Goal: Information Seeking & Learning: Check status

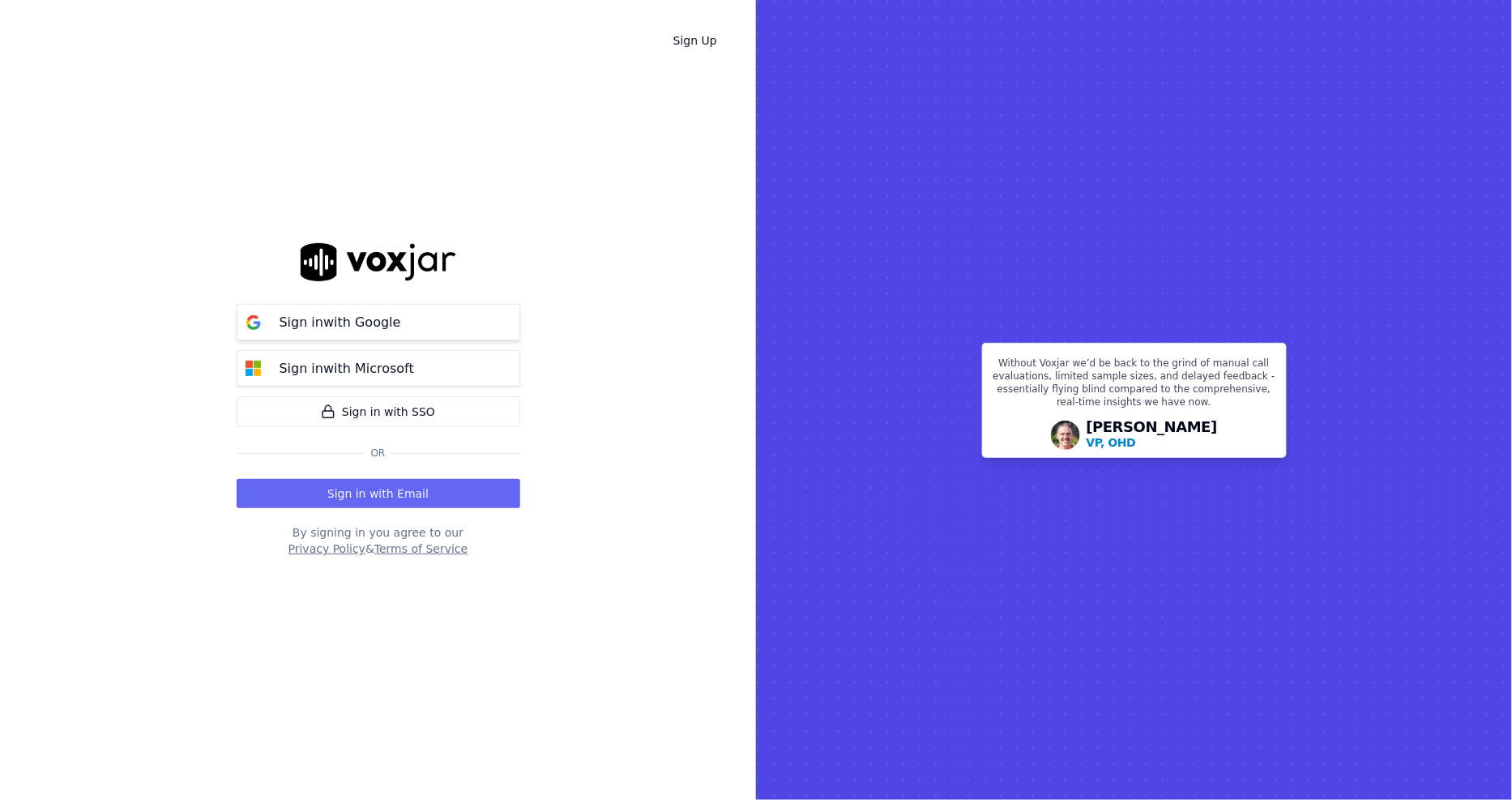
click at [296, 329] on p "Sign in with Google" at bounding box center [340, 323] width 121 height 20
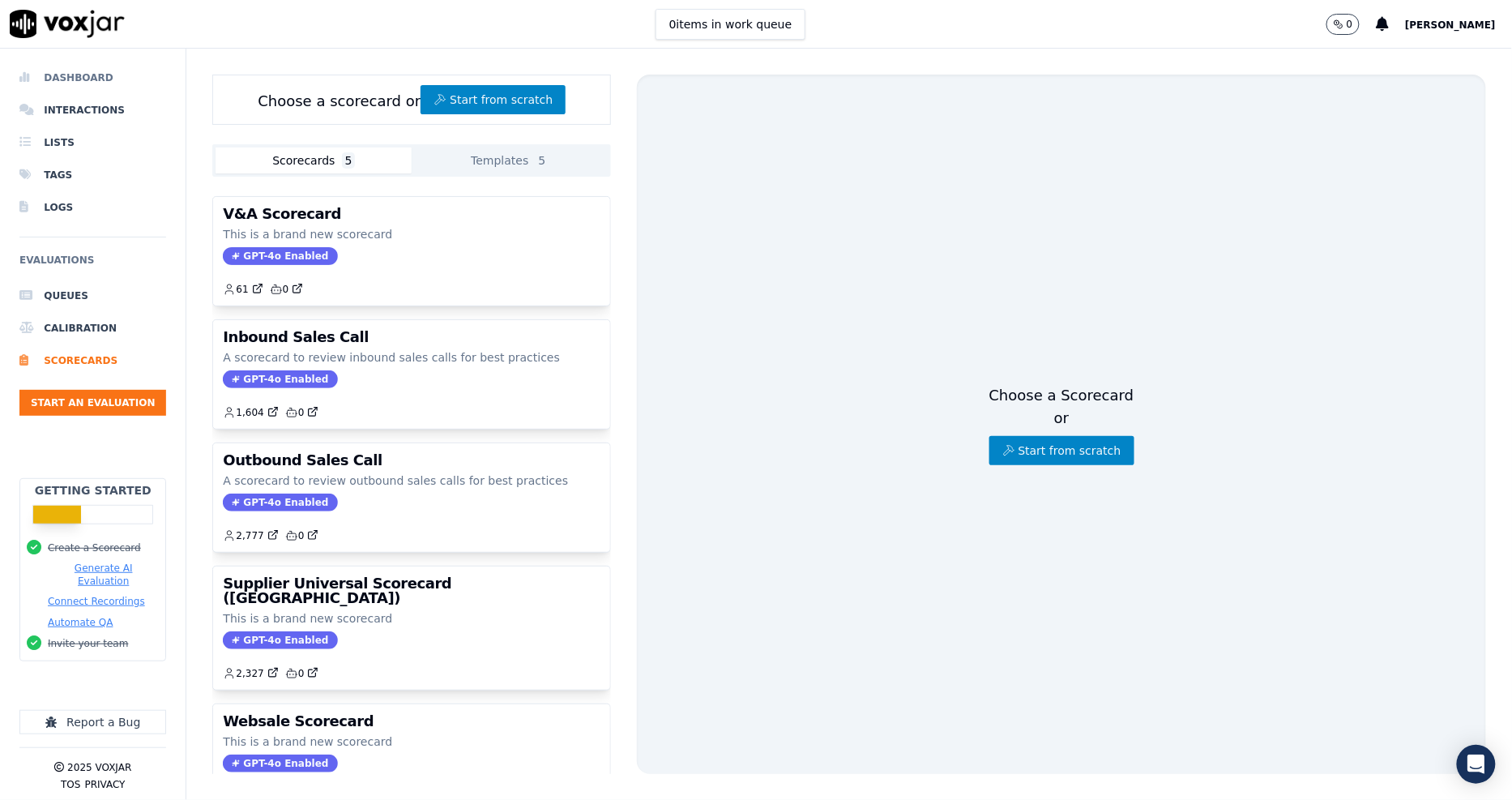
click at [105, 81] on li "Dashboard" at bounding box center [93, 78] width 147 height 33
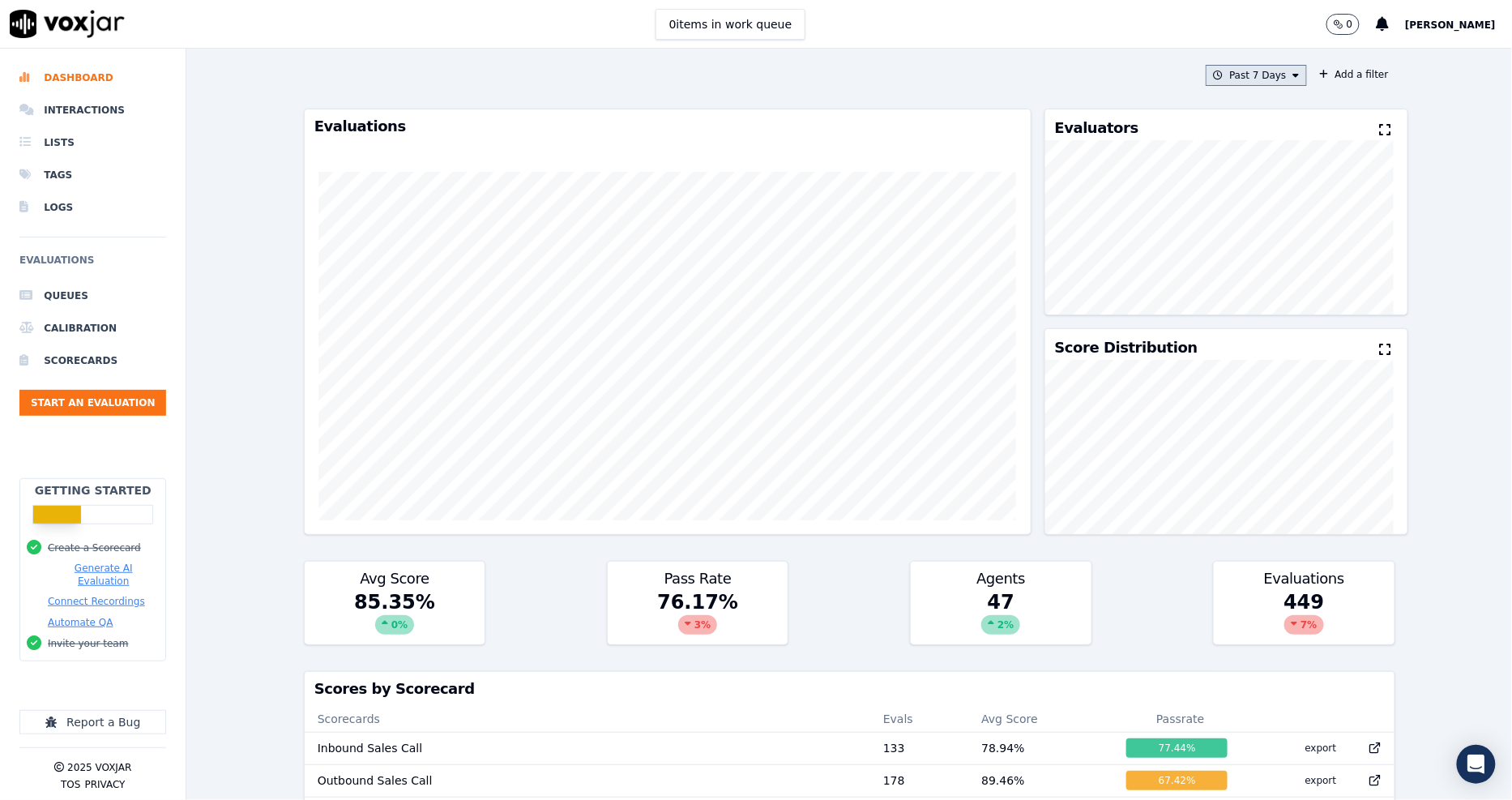
click at [1250, 66] on button "Past 7 Days" at bounding box center [1256, 75] width 100 height 21
click at [1233, 178] on div "Past 30 Days" at bounding box center [1264, 183] width 64 height 13
click at [1266, 274] on button "Add" at bounding box center [1282, 261] width 32 height 26
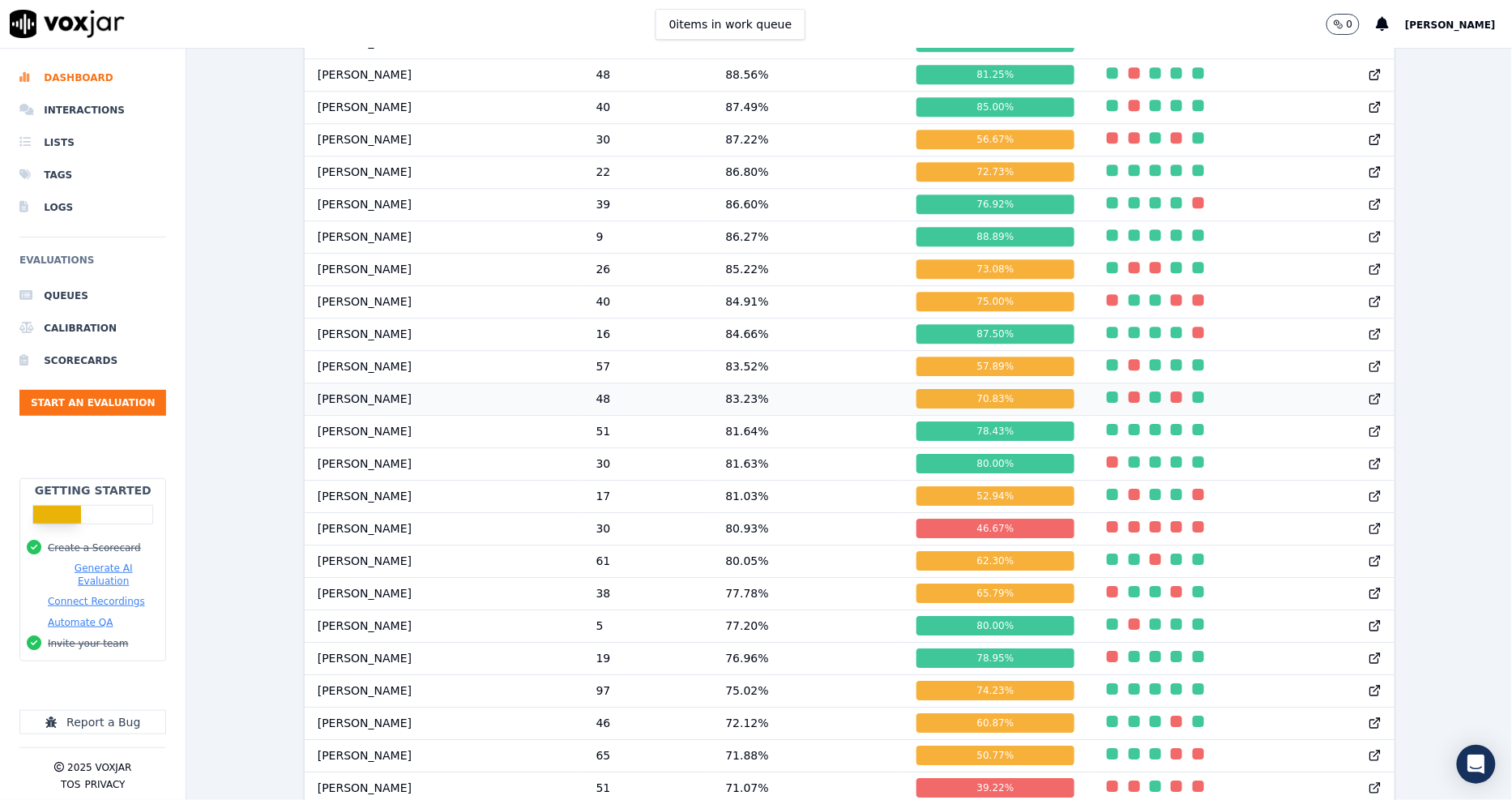
click at [1150, 402] on div "button" at bounding box center [1155, 397] width 11 height 11
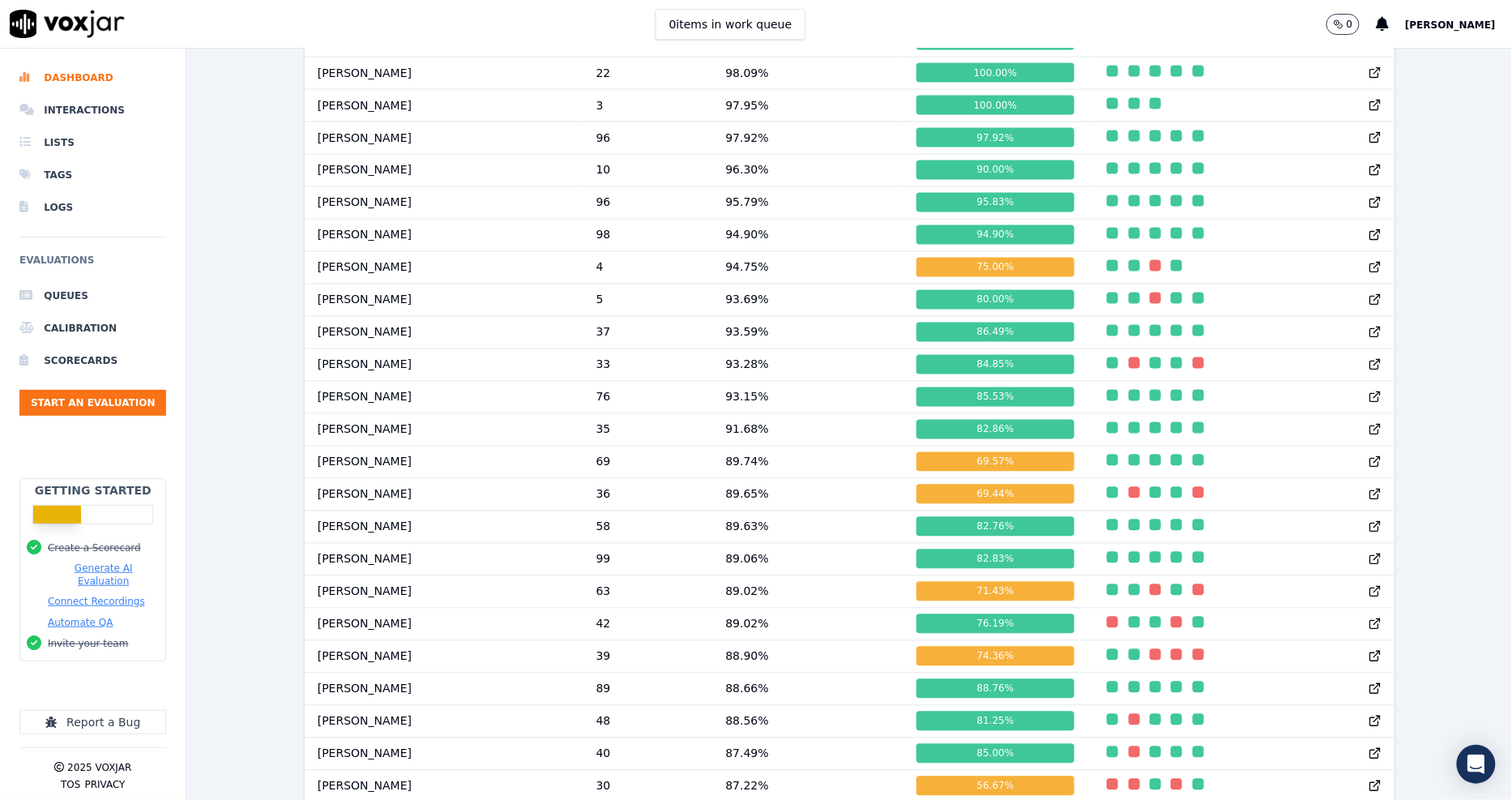
scroll to position [1563, 0]
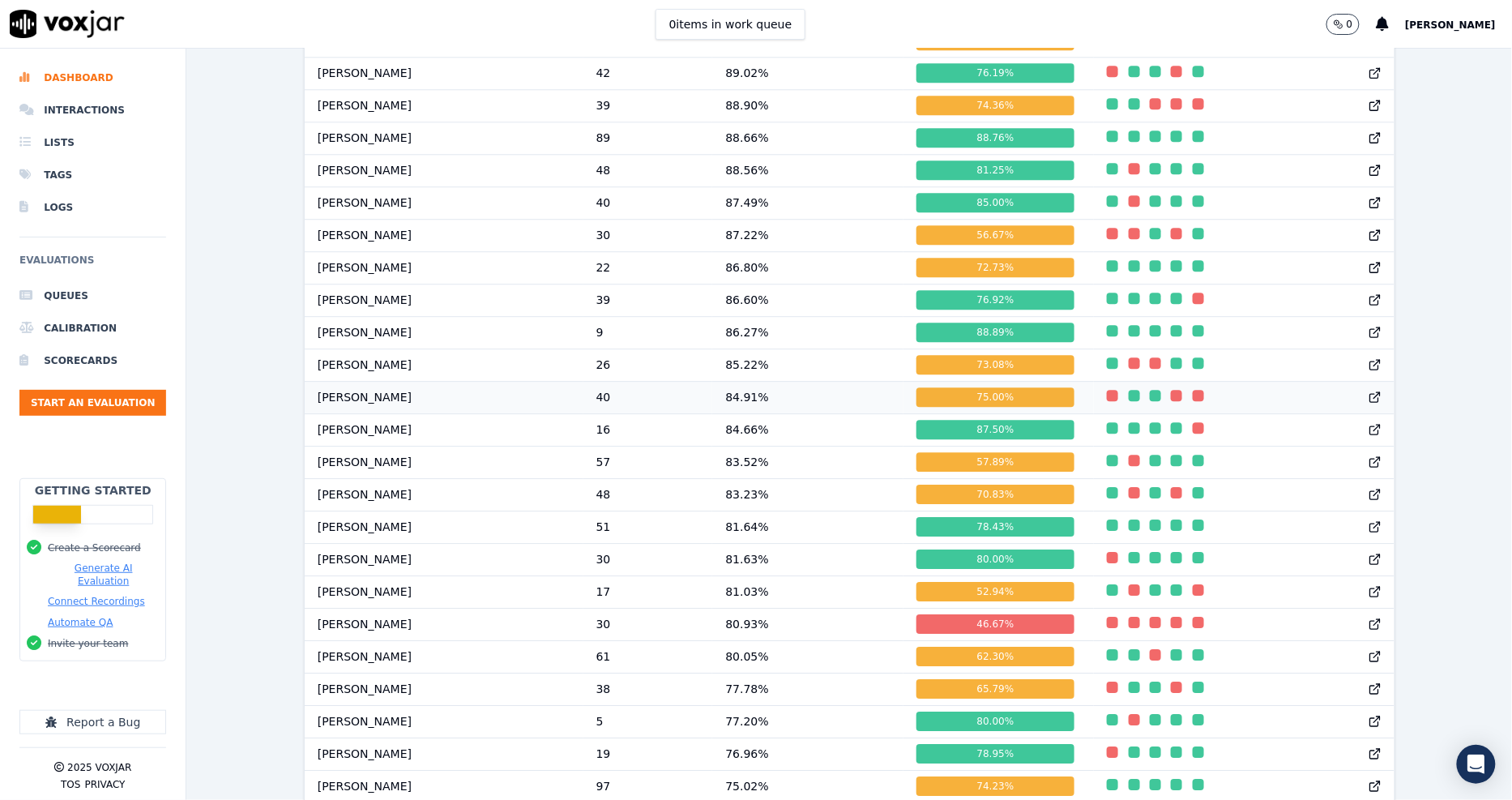
click at [1195, 411] on td at bounding box center [1244, 397] width 300 height 33
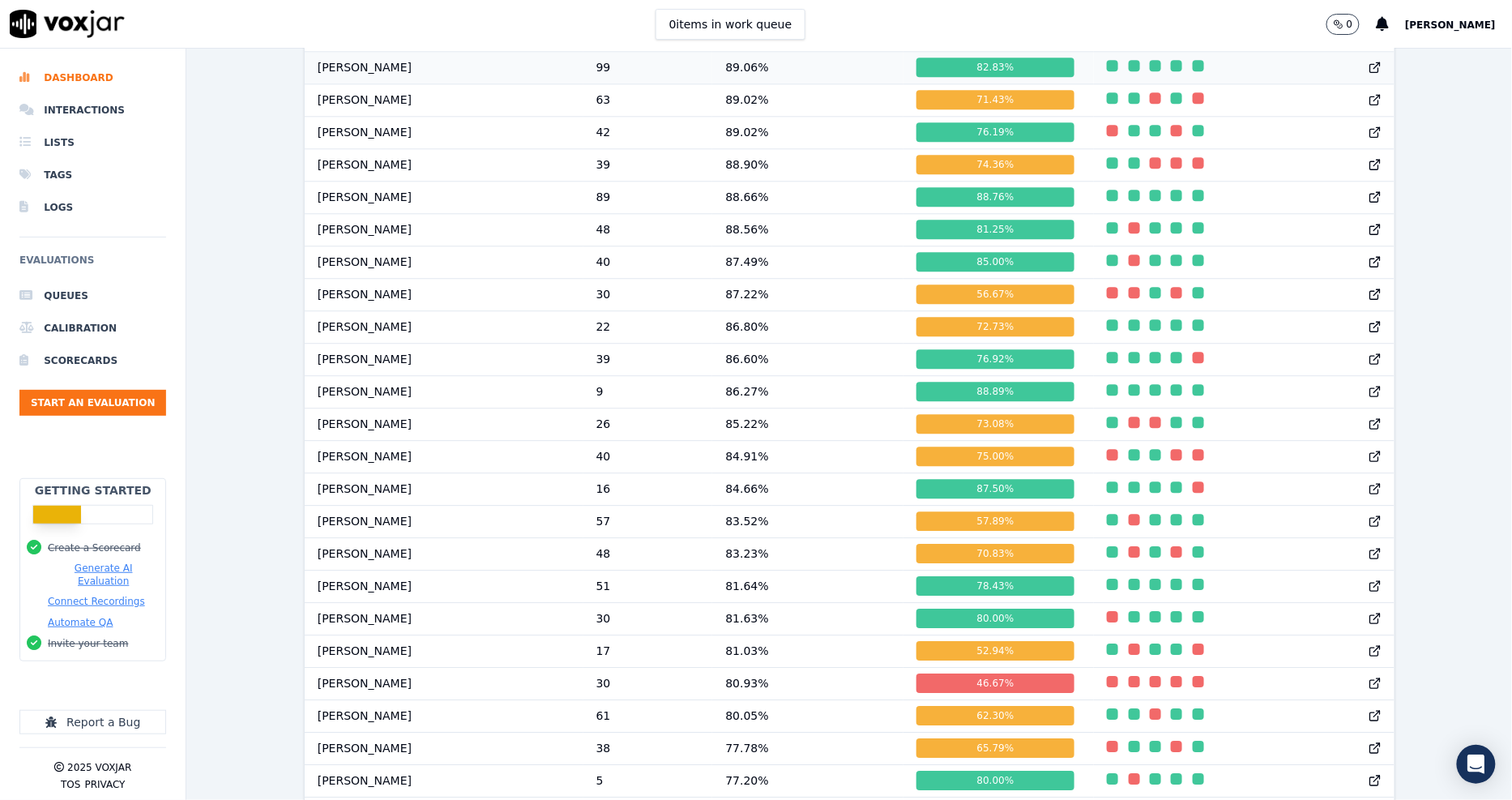
scroll to position [1473, 0]
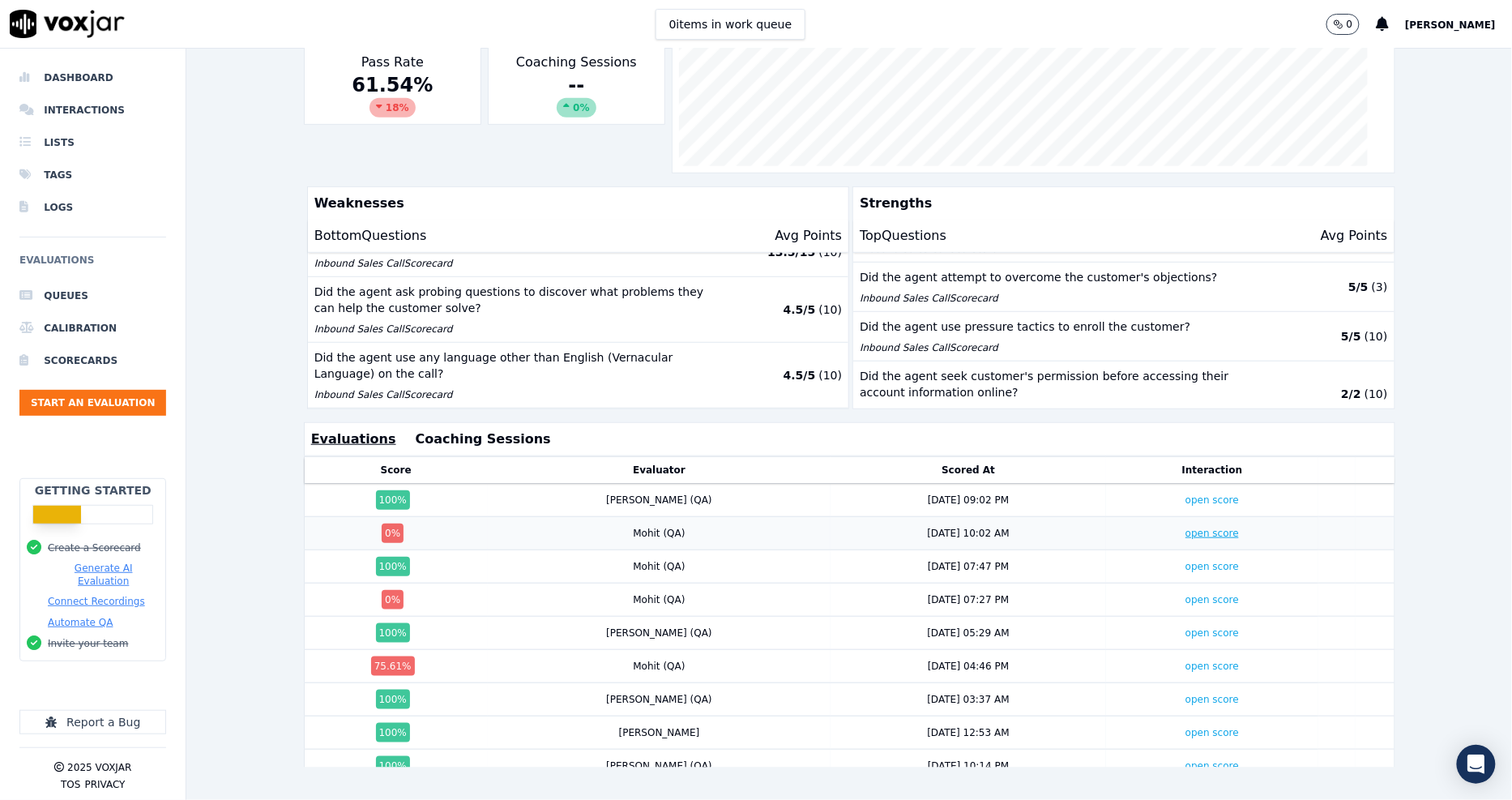
click at [1186, 528] on link "open score" at bounding box center [1213, 533] width 54 height 11
click at [1186, 594] on link "open score" at bounding box center [1213, 599] width 54 height 11
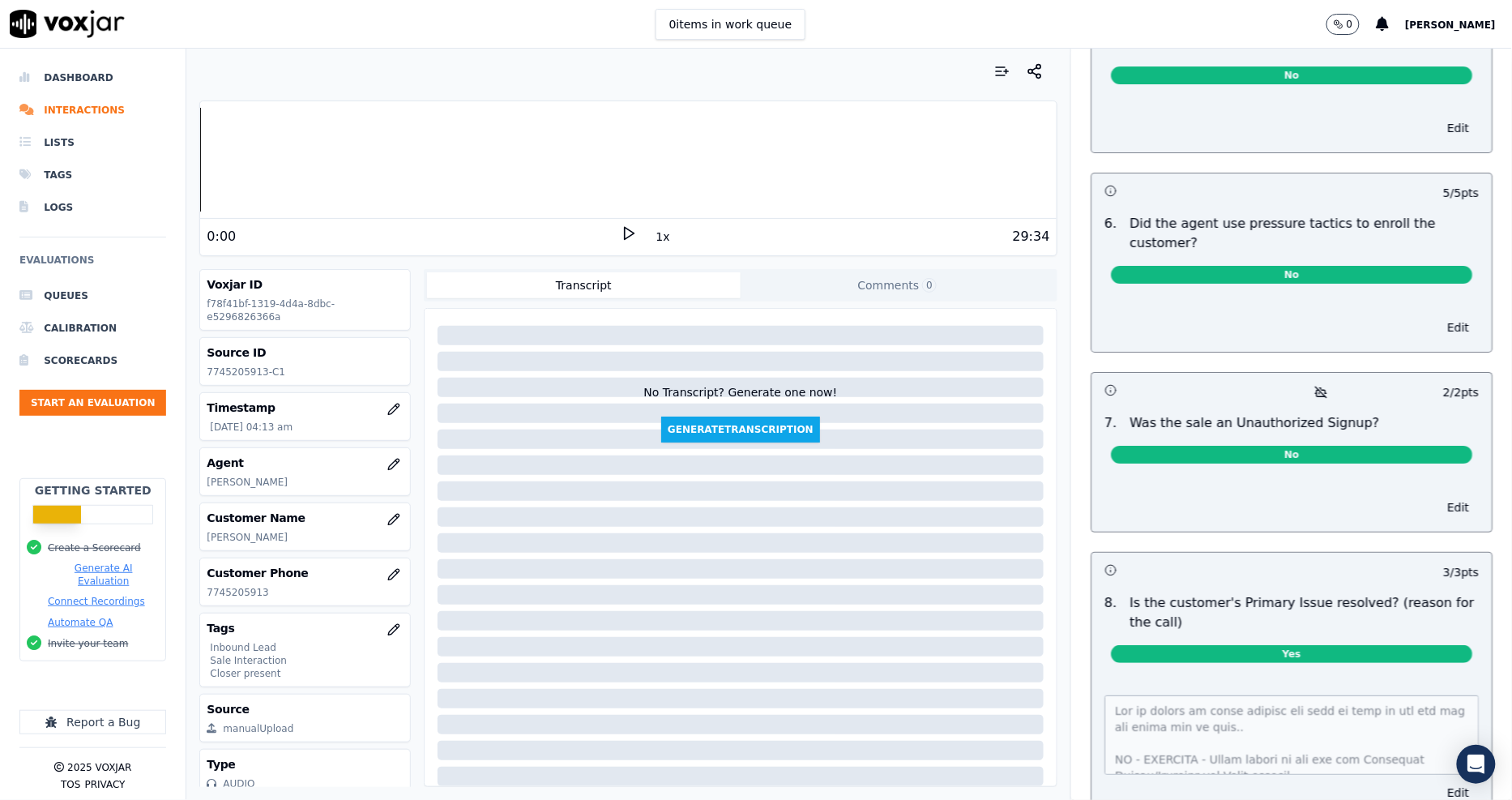
scroll to position [4394, 0]
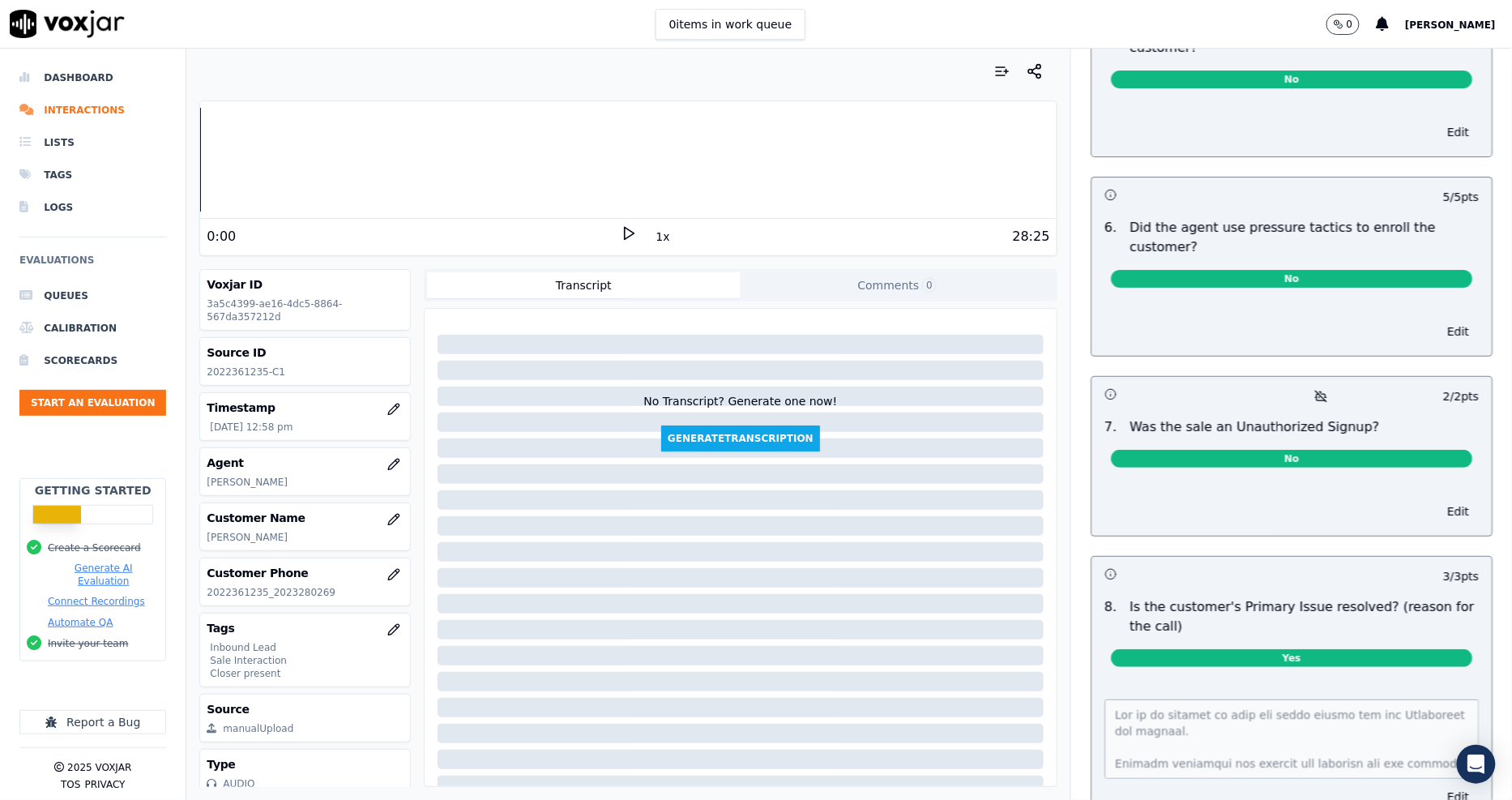
scroll to position [4565, 0]
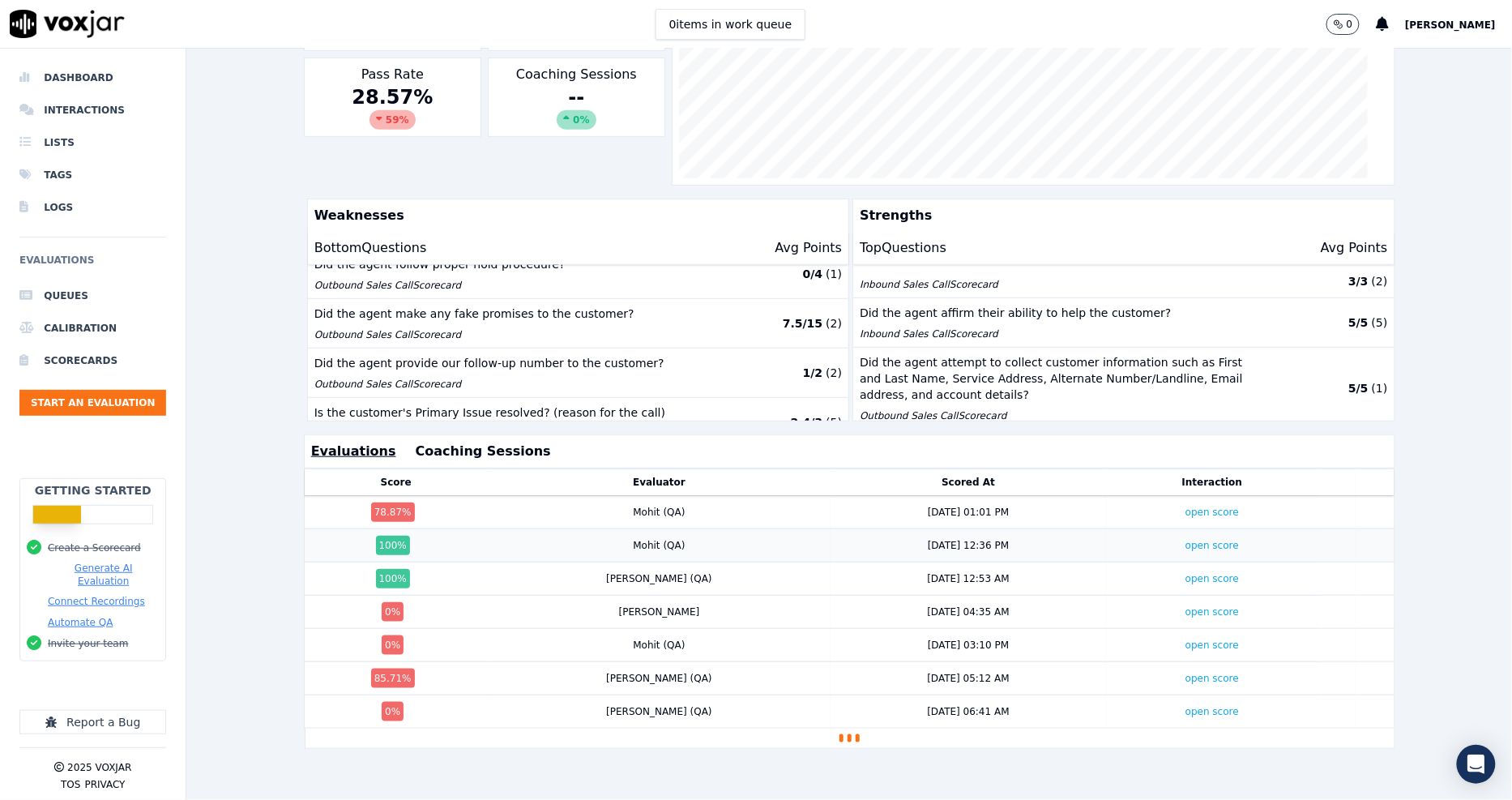
scroll to position [321, 0]
